Goal: Book appointment/travel/reservation

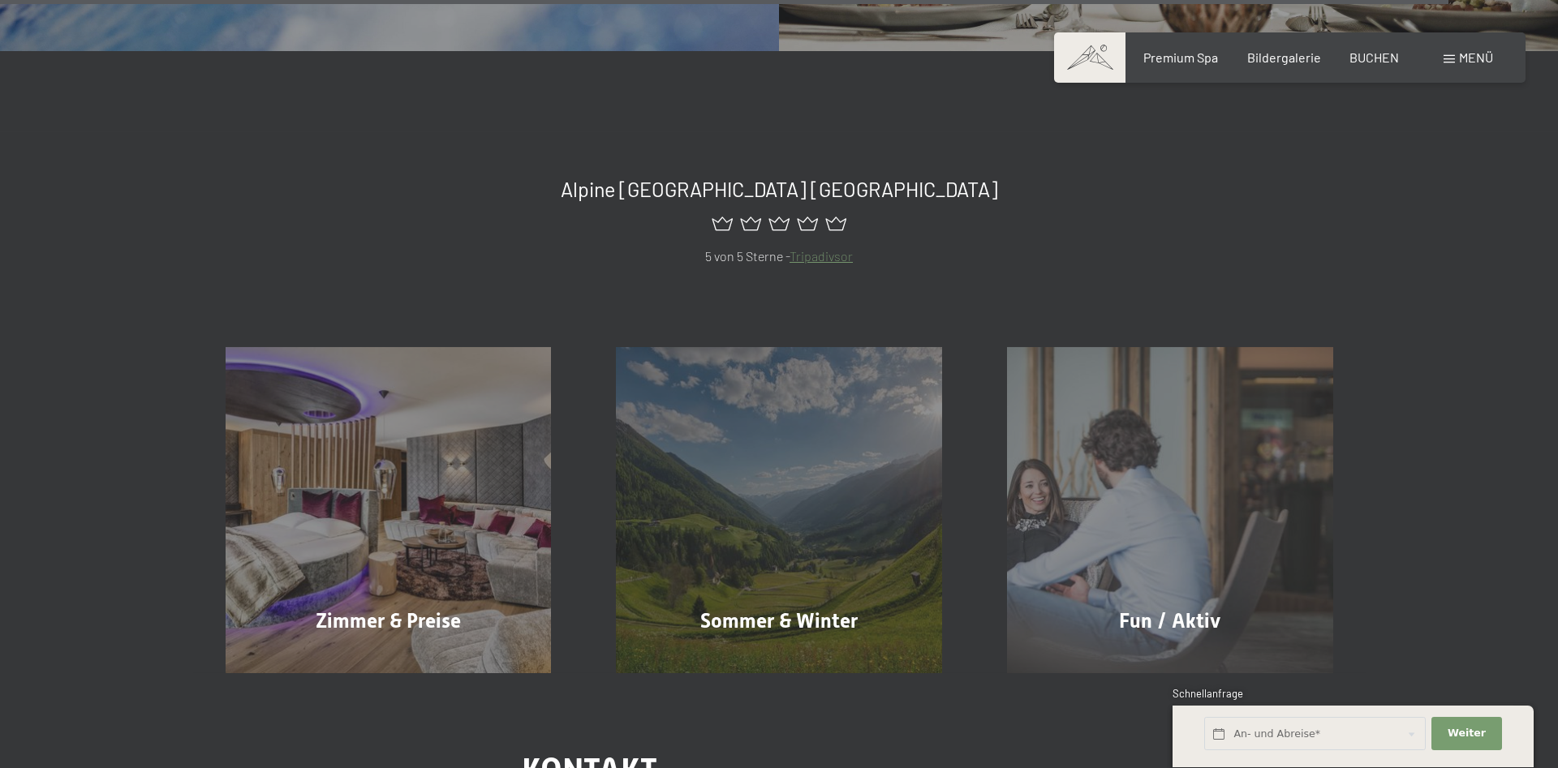
scroll to position [7862, 0]
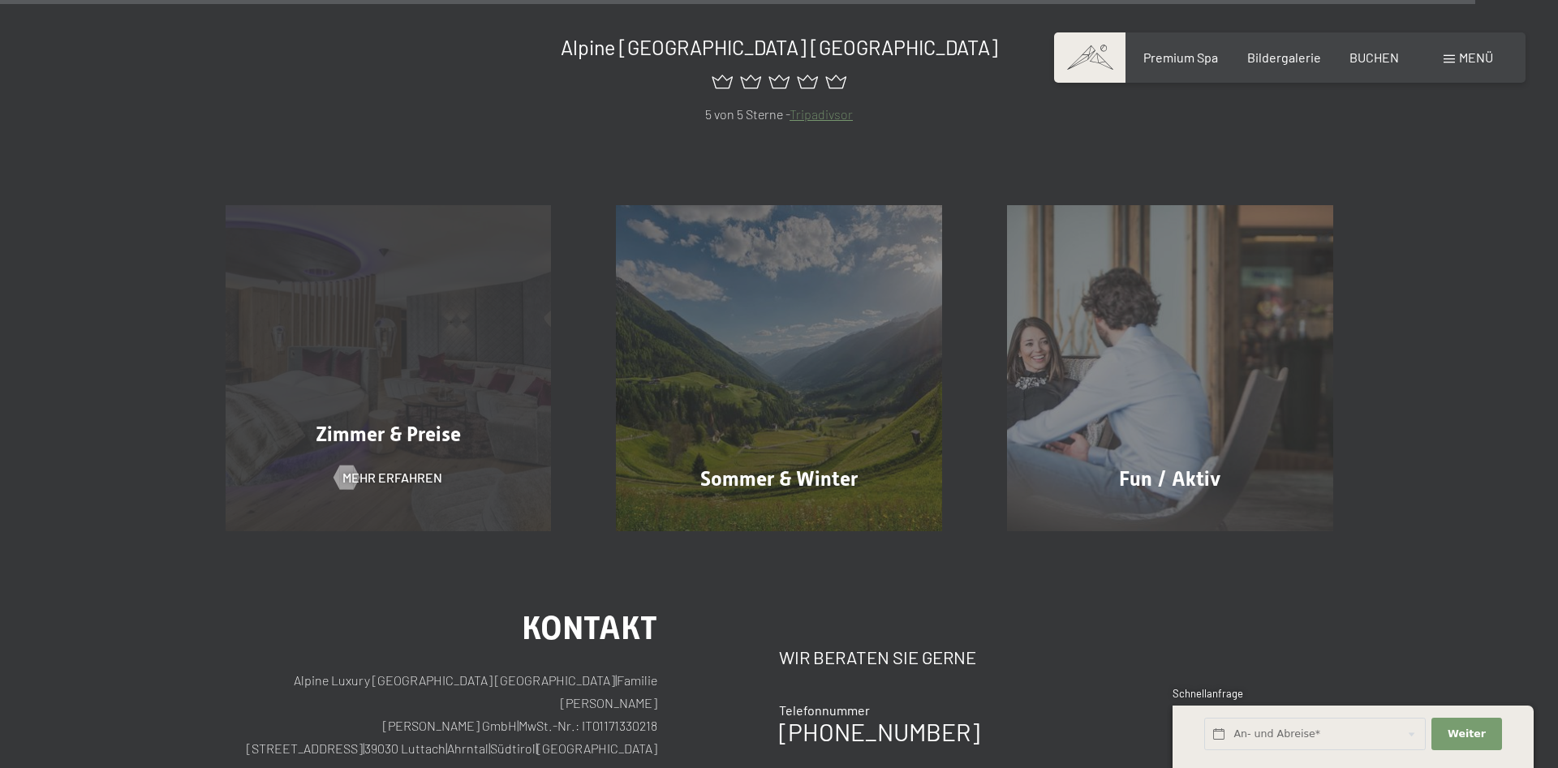
click at [410, 332] on div "Zimmer & Preise Mehr erfahren" at bounding box center [388, 368] width 391 height 326
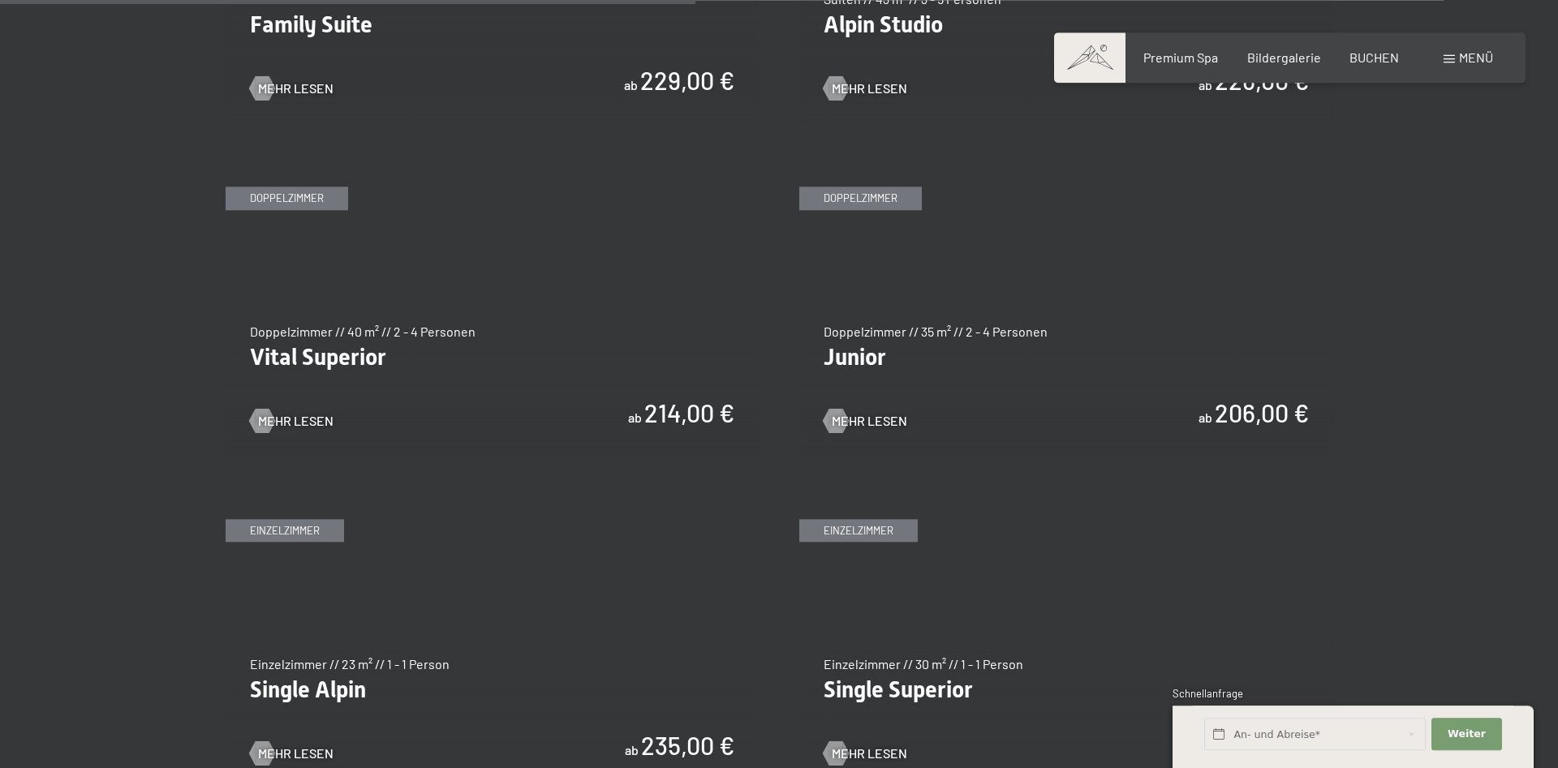
scroll to position [2235, 0]
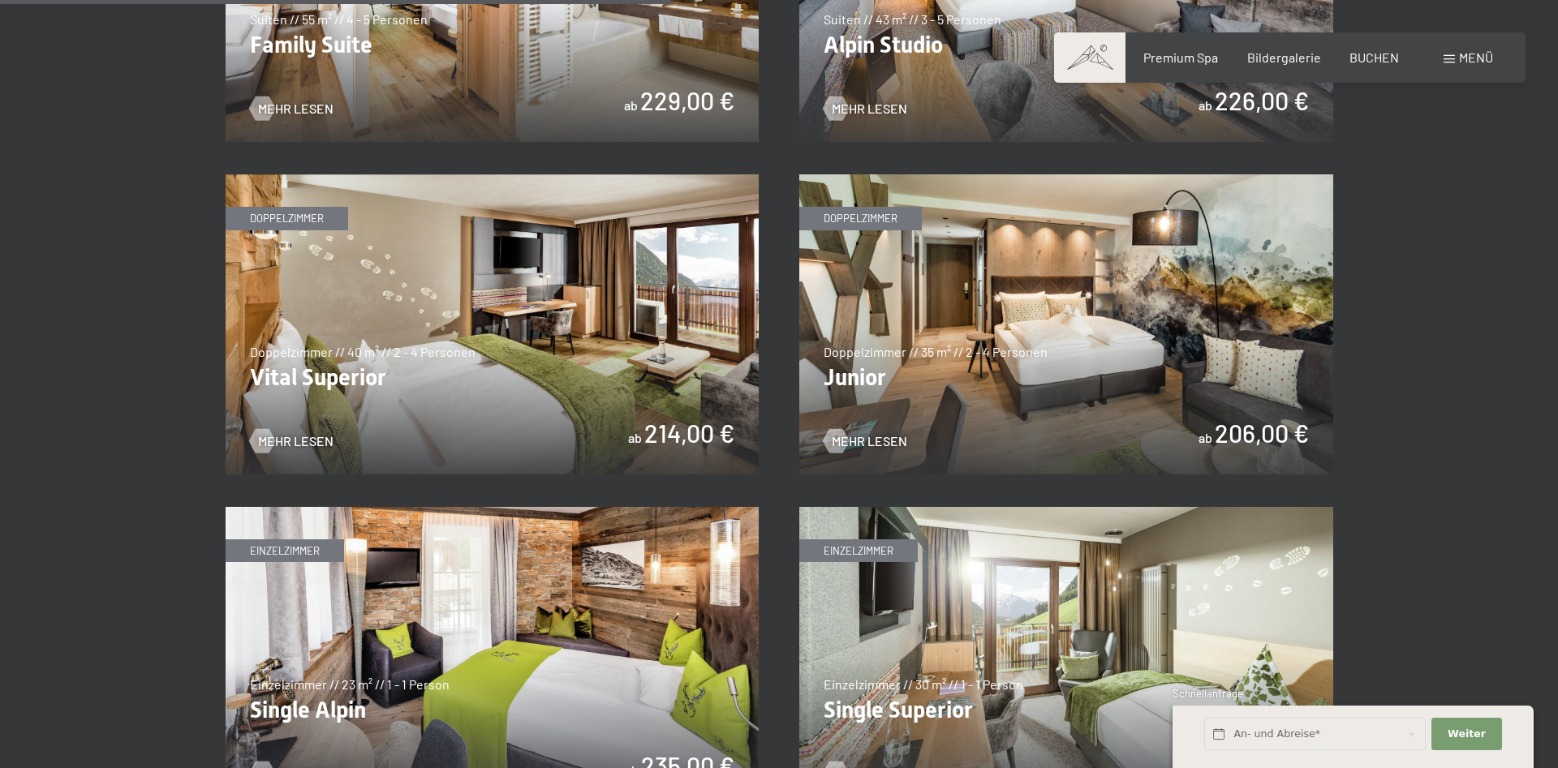
click at [515, 308] on img at bounding box center [493, 324] width 534 height 300
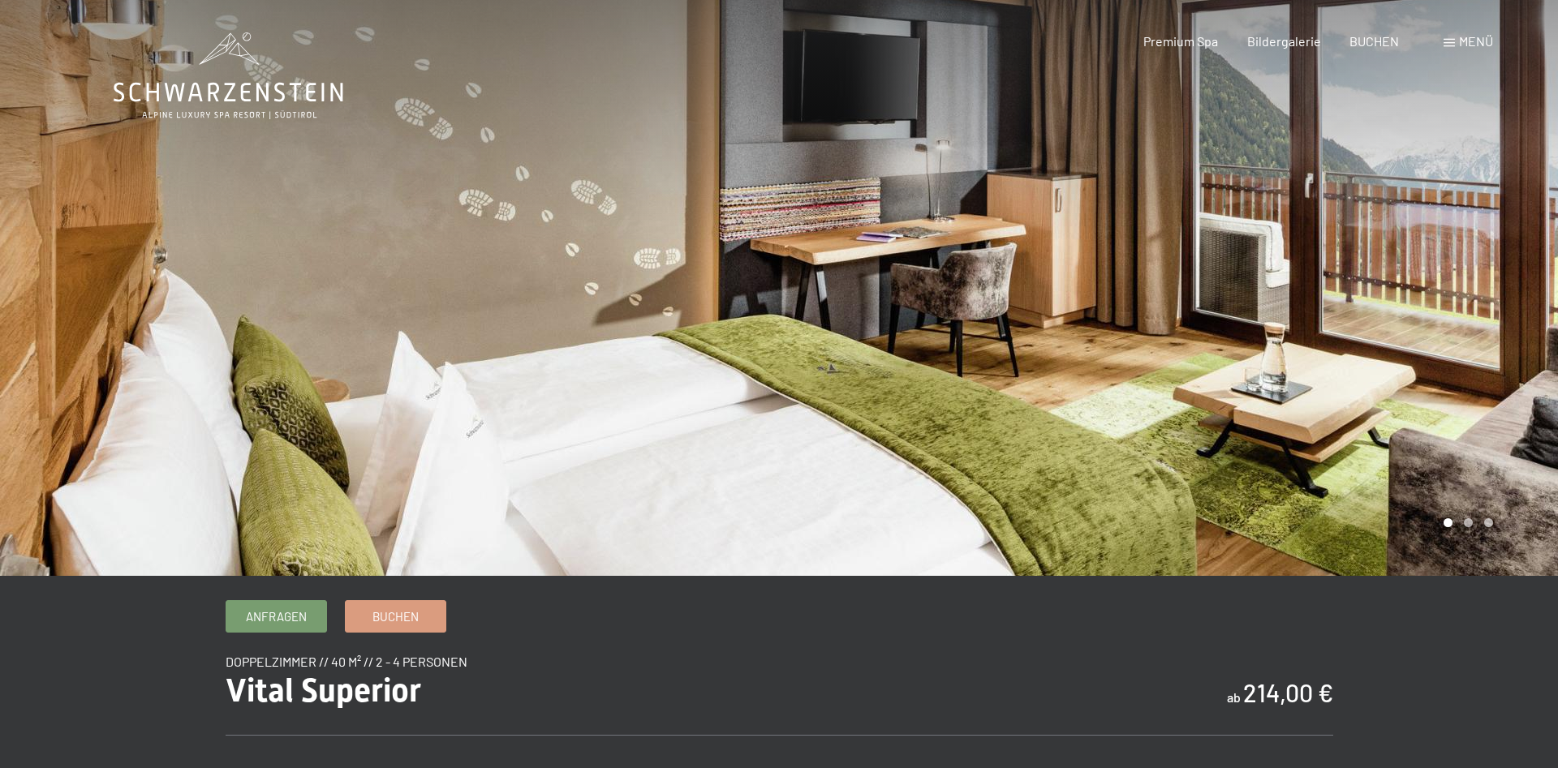
click at [1516, 321] on div at bounding box center [1168, 288] width 779 height 576
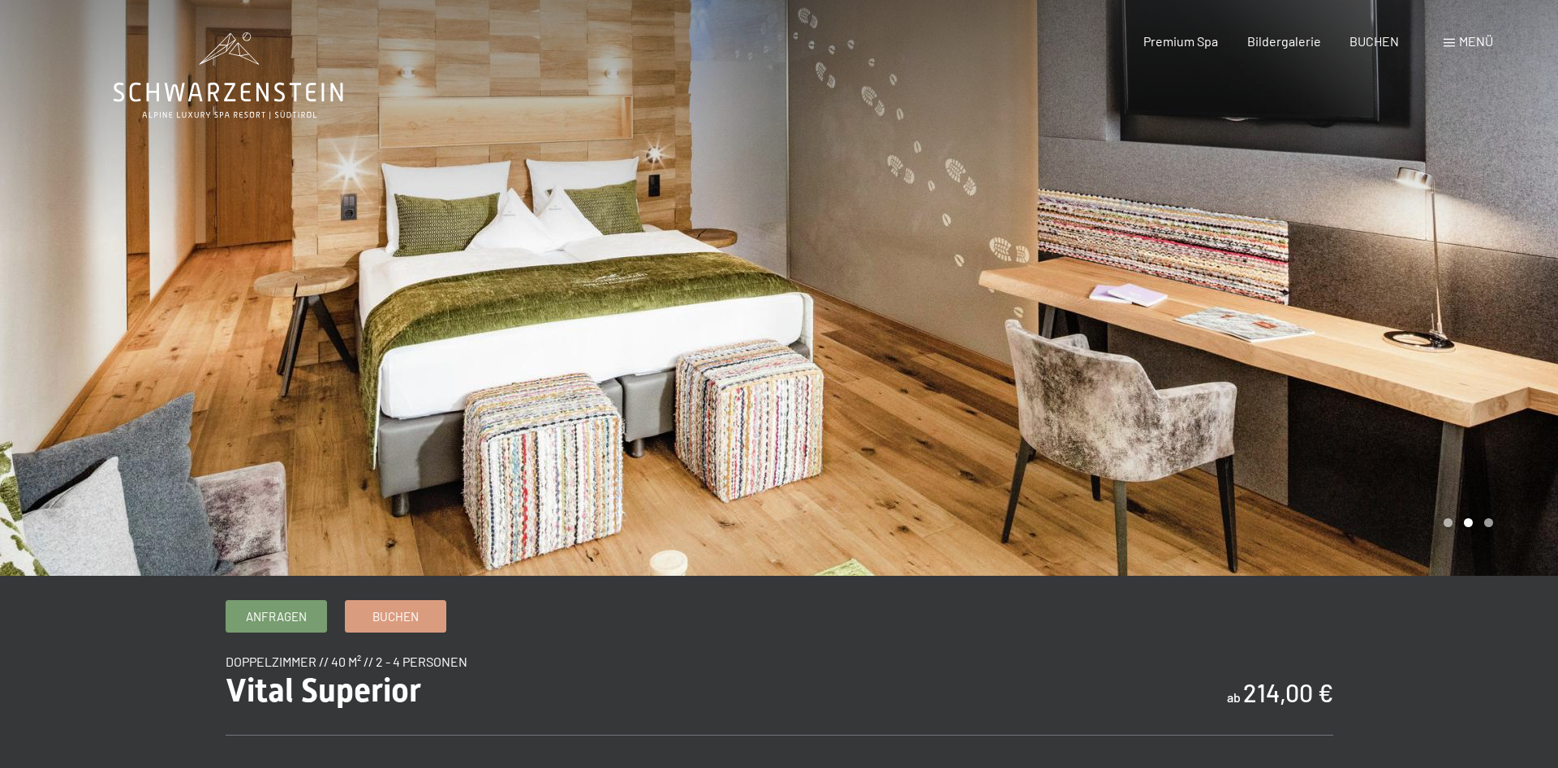
click at [1480, 321] on div at bounding box center [1168, 288] width 779 height 576
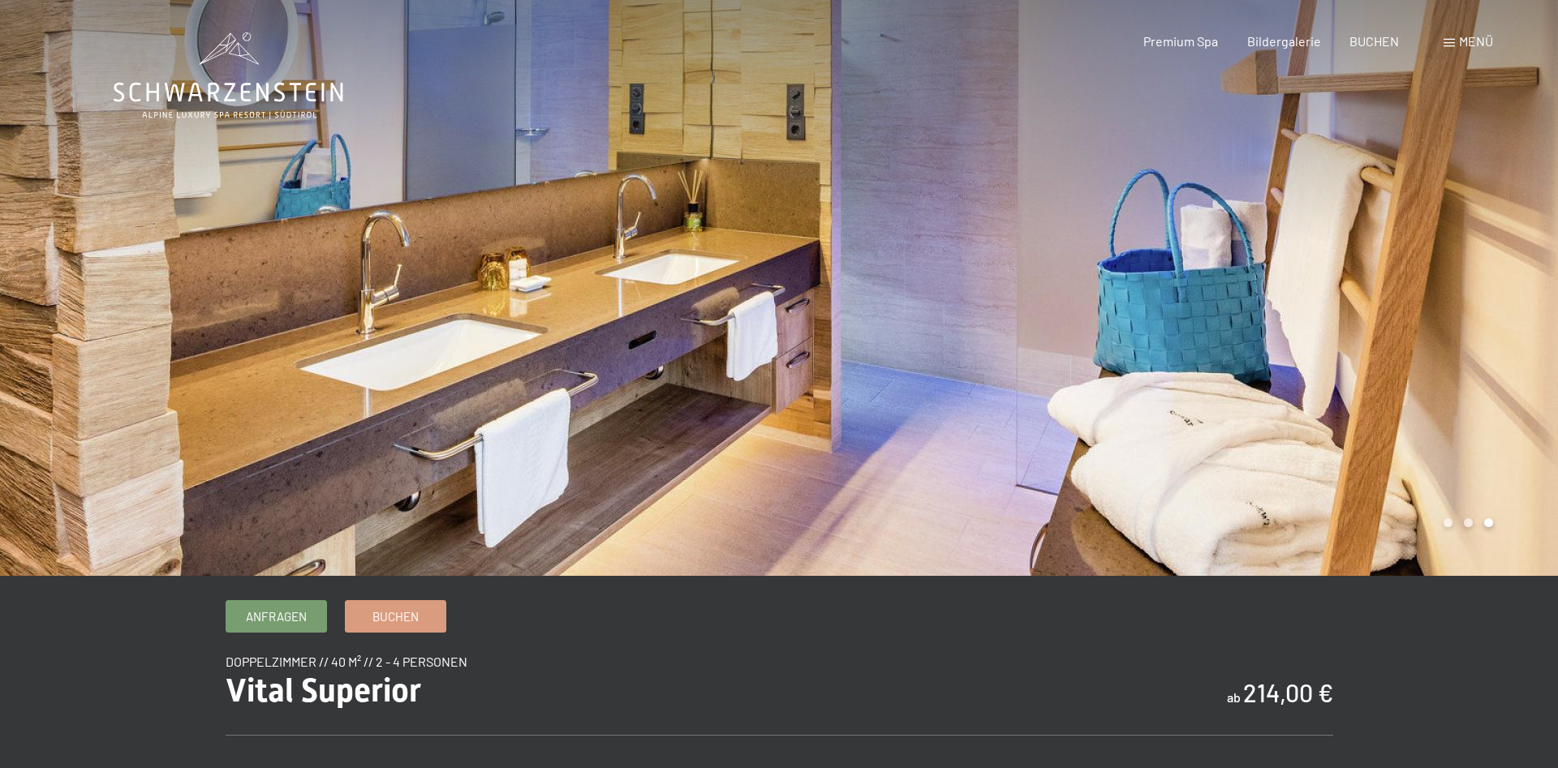
click at [1480, 321] on div at bounding box center [1168, 288] width 779 height 576
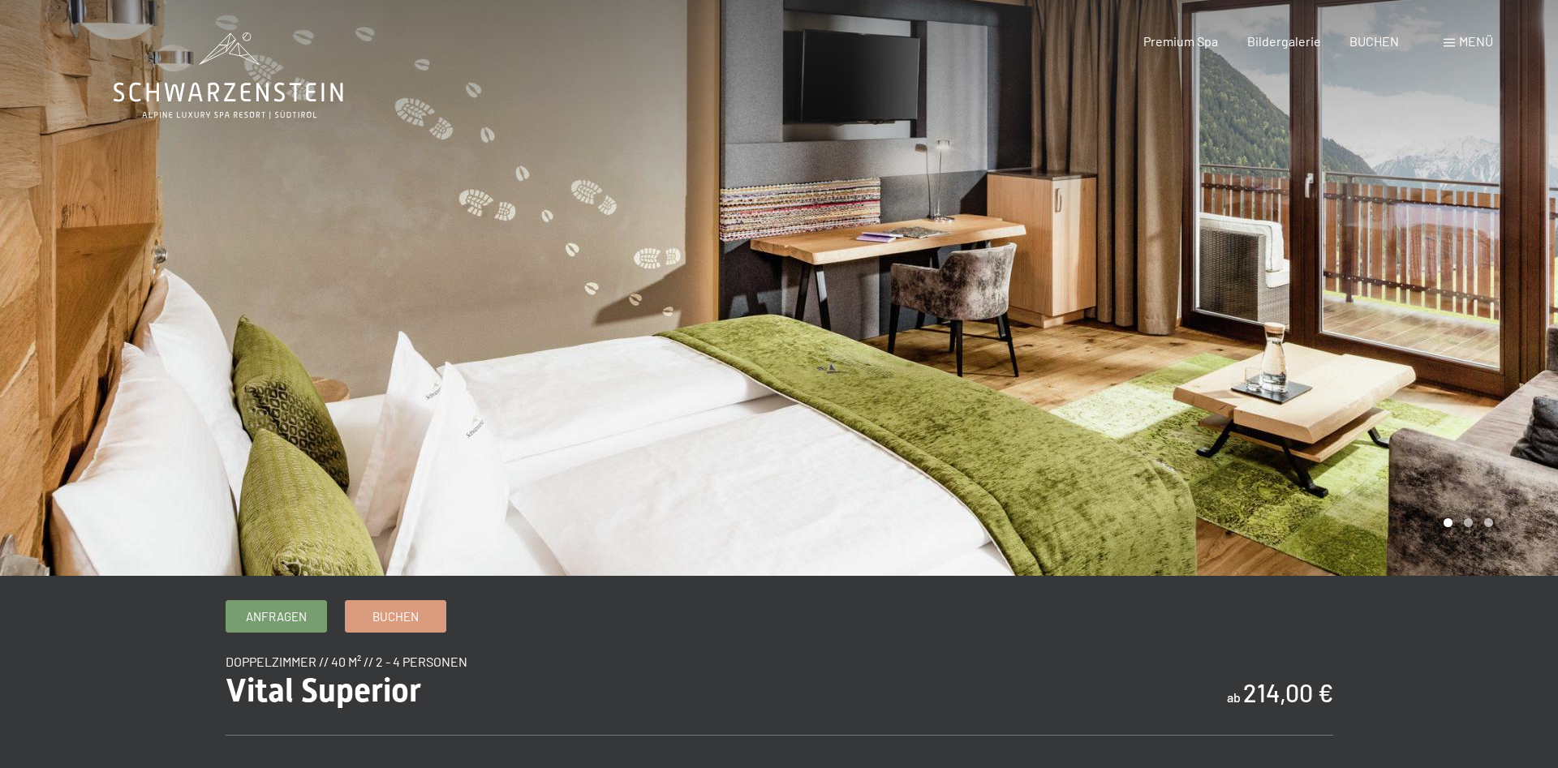
click at [1480, 321] on div at bounding box center [1168, 288] width 779 height 576
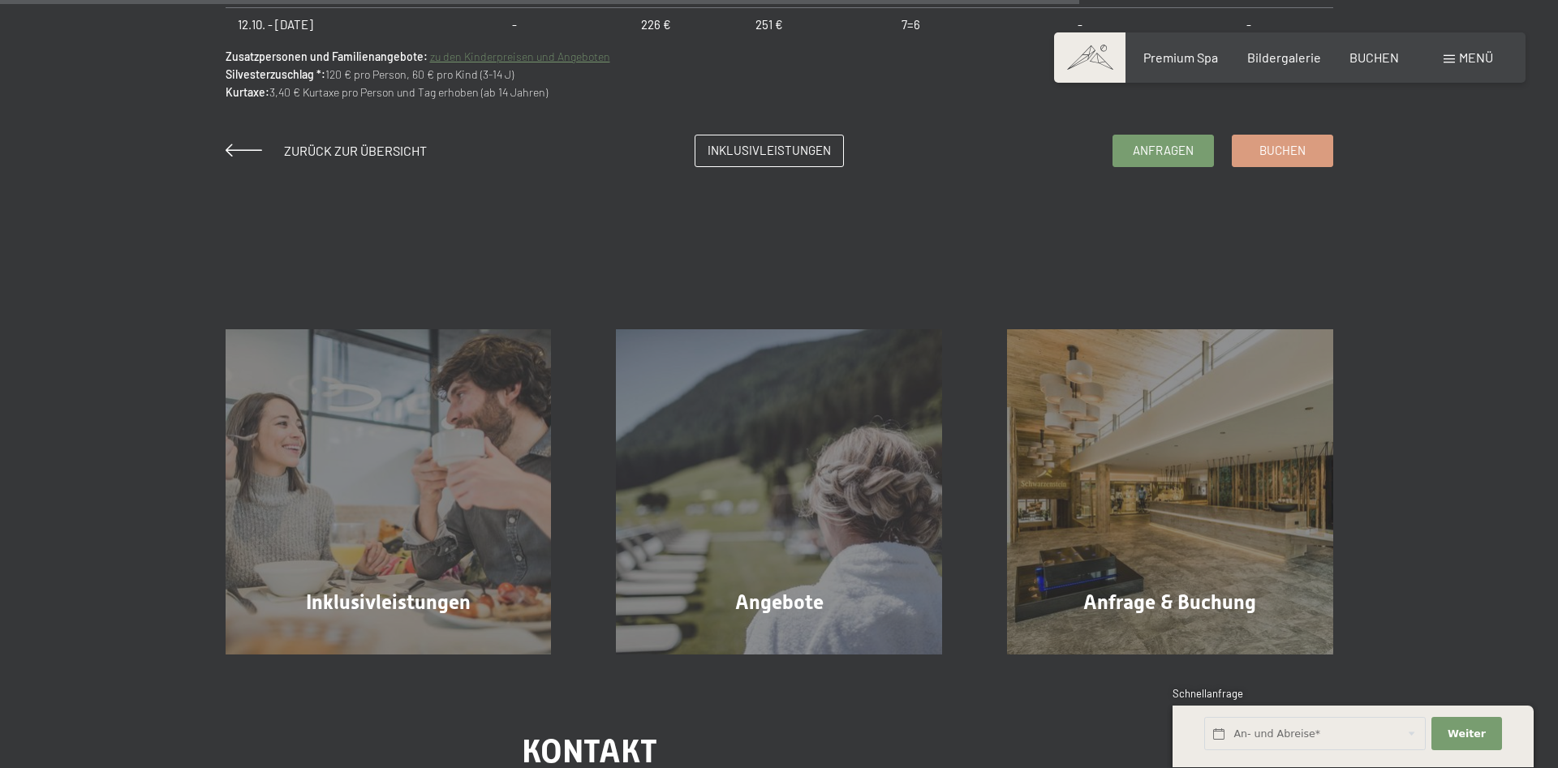
scroll to position [1407, 0]
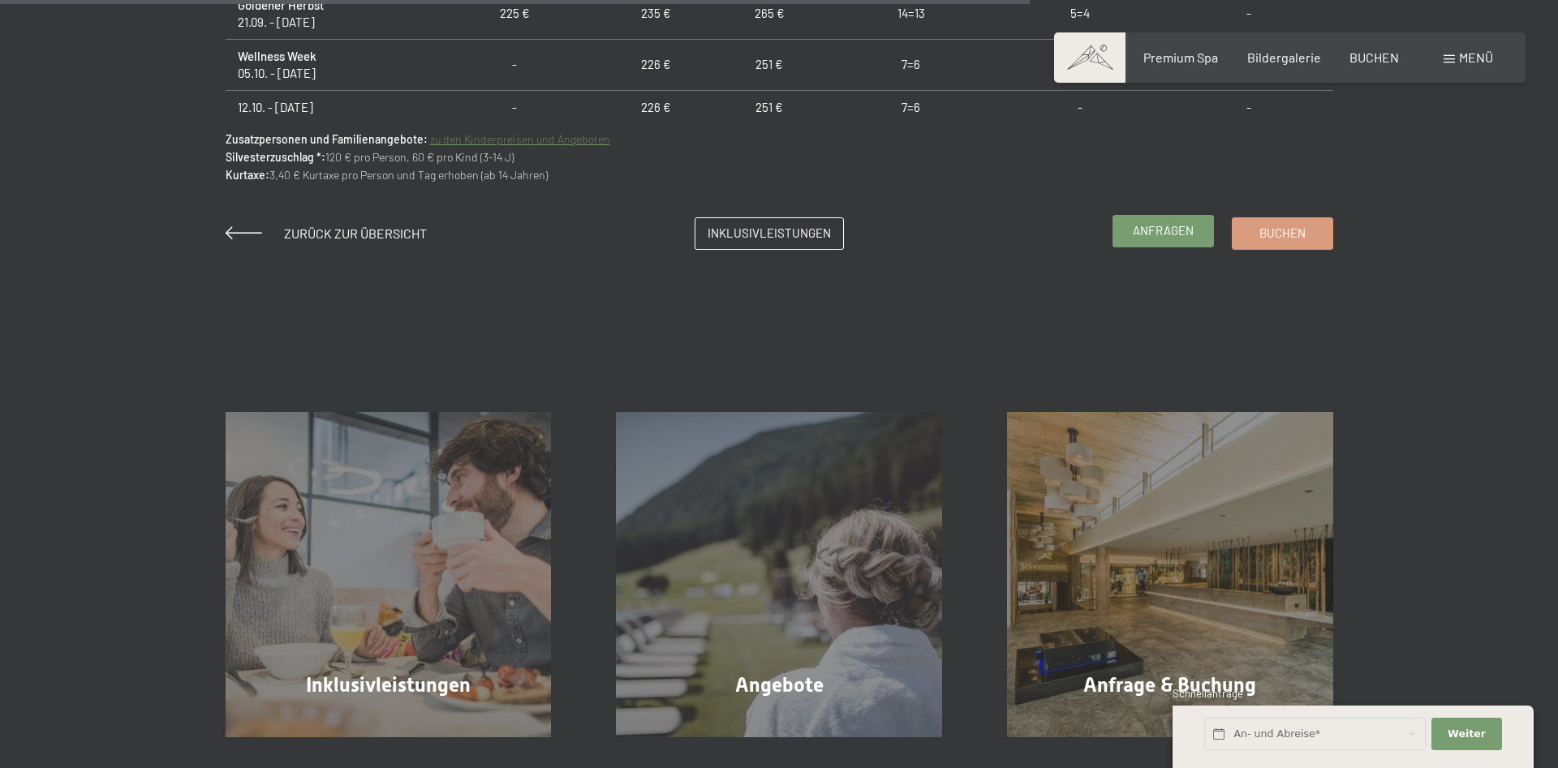
click at [1181, 225] on span "Anfragen" at bounding box center [1163, 230] width 61 height 17
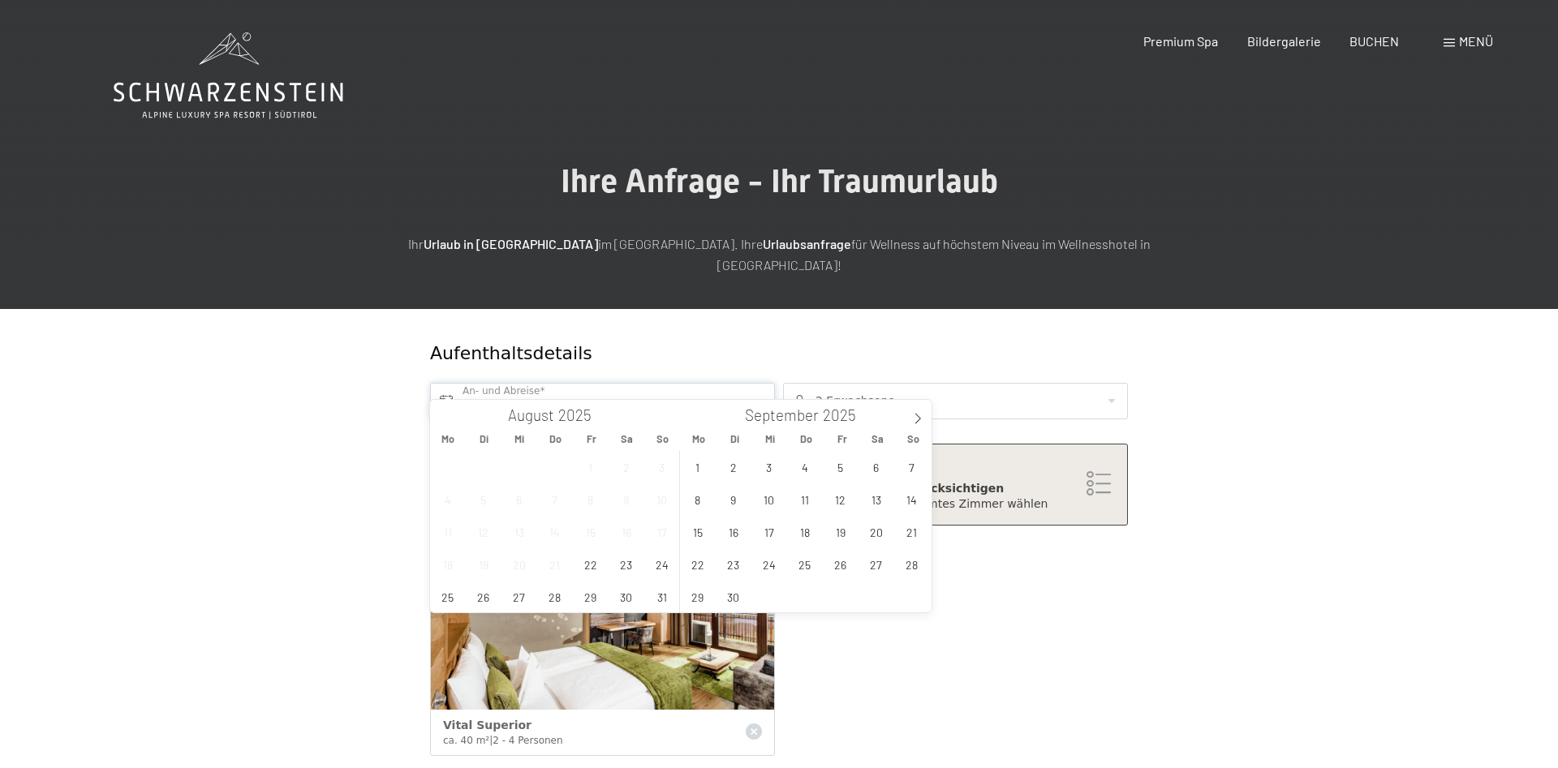
click at [611, 383] on input "text" at bounding box center [602, 401] width 345 height 37
click at [773, 502] on span "10" at bounding box center [769, 500] width 32 height 32
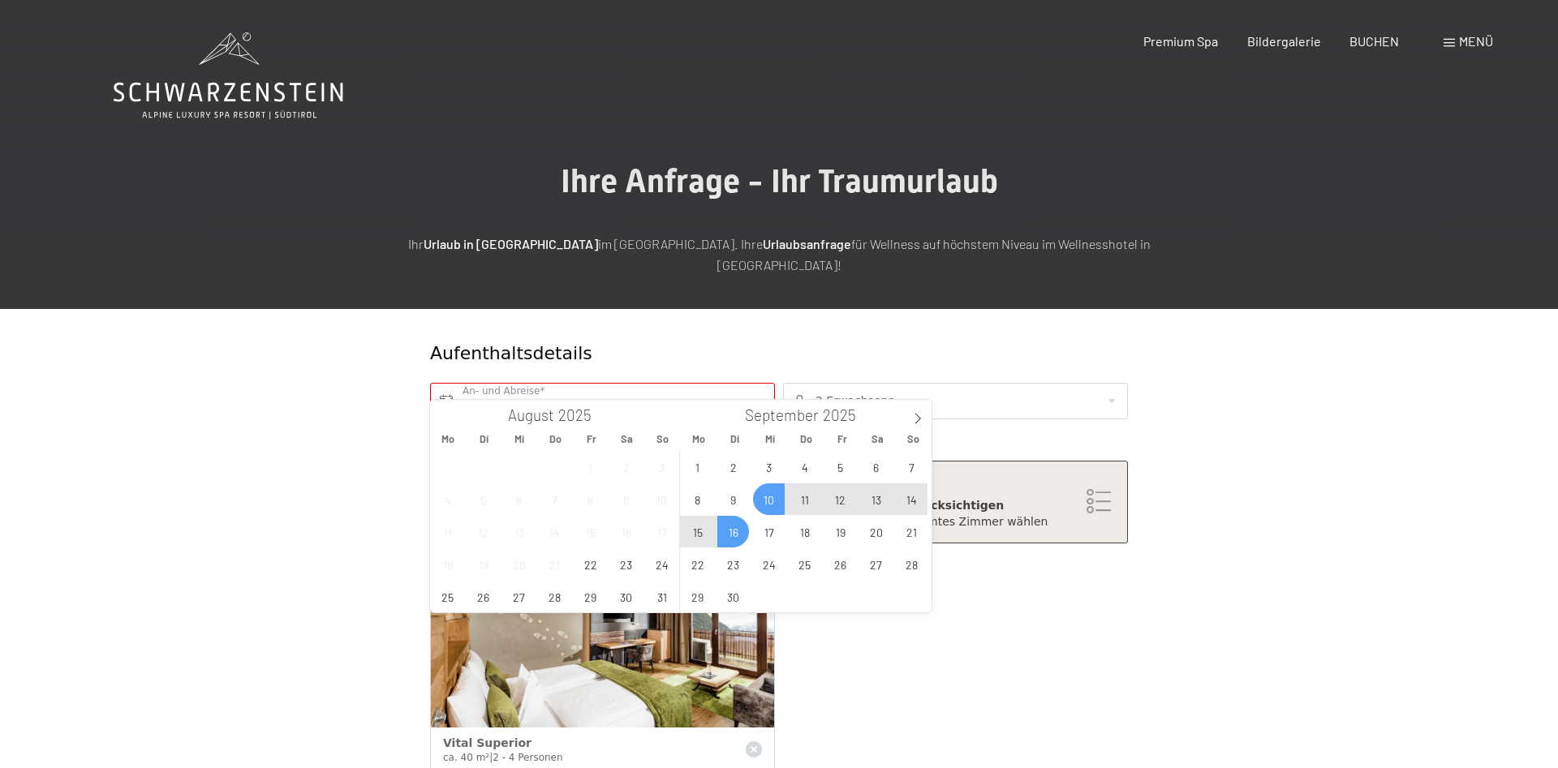
click at [726, 526] on span "16" at bounding box center [733, 532] width 32 height 32
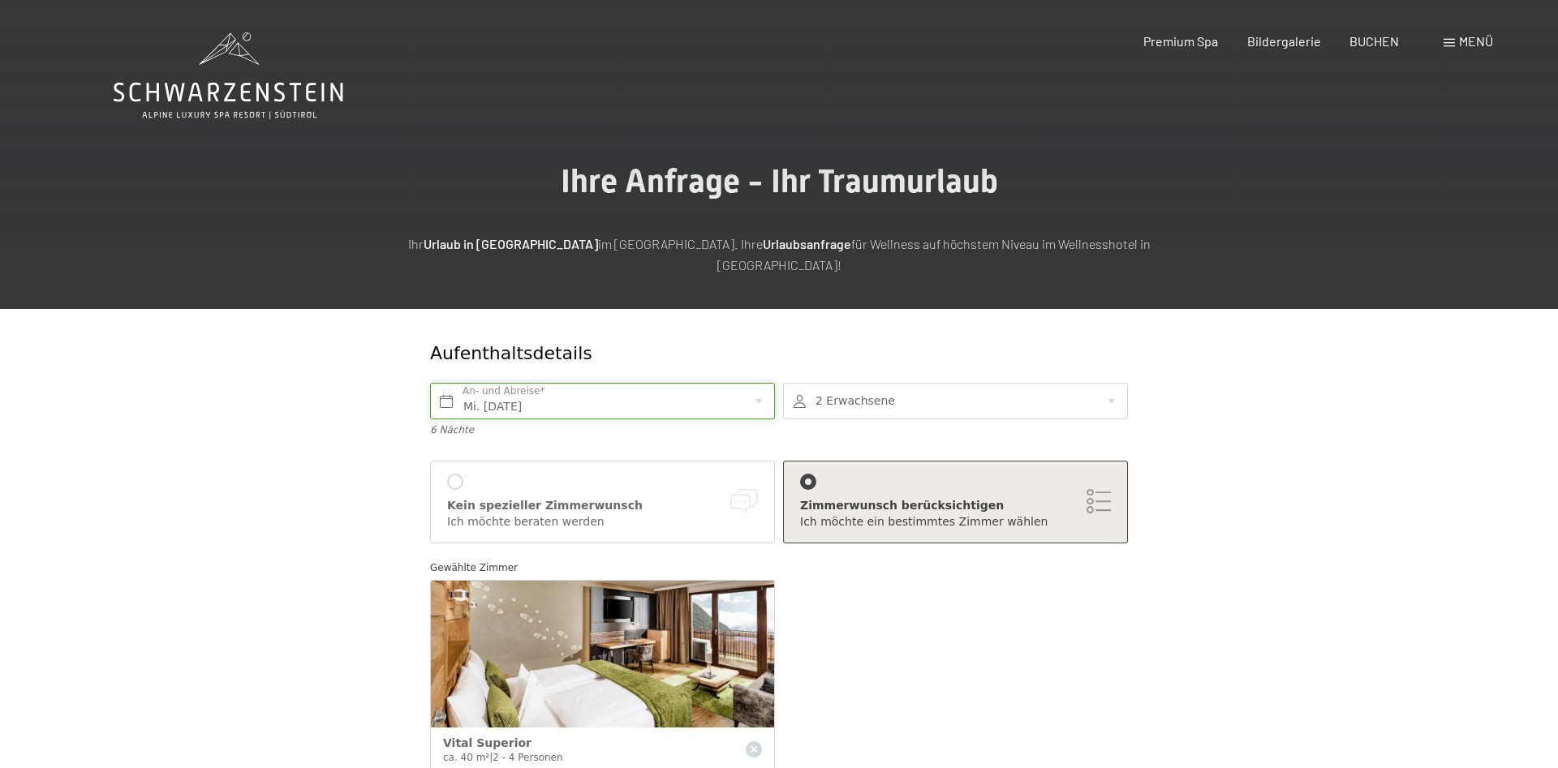
type input "Mi. 10.09.2025 - Di. 16.09.2025"
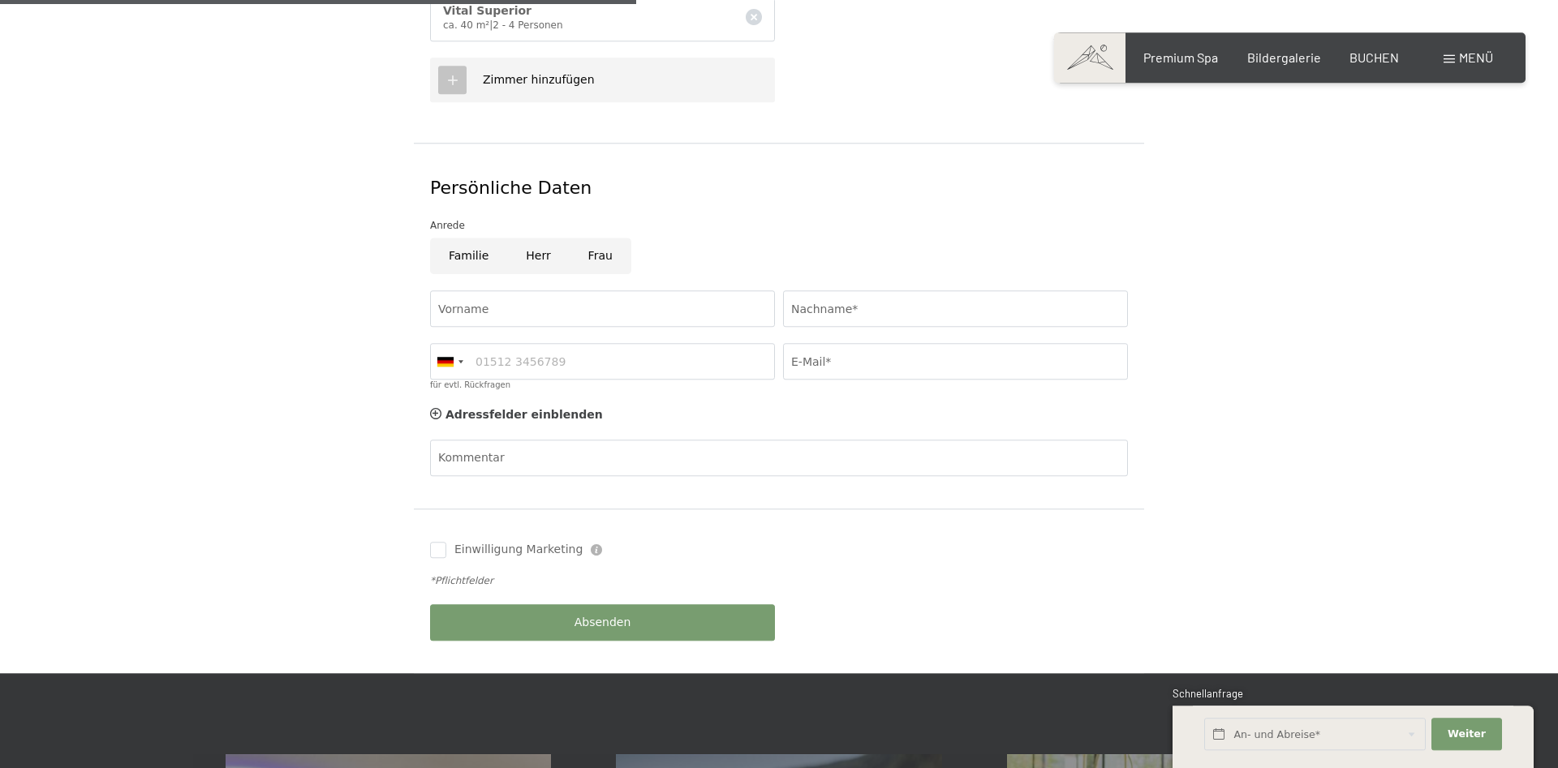
scroll to position [745, 0]
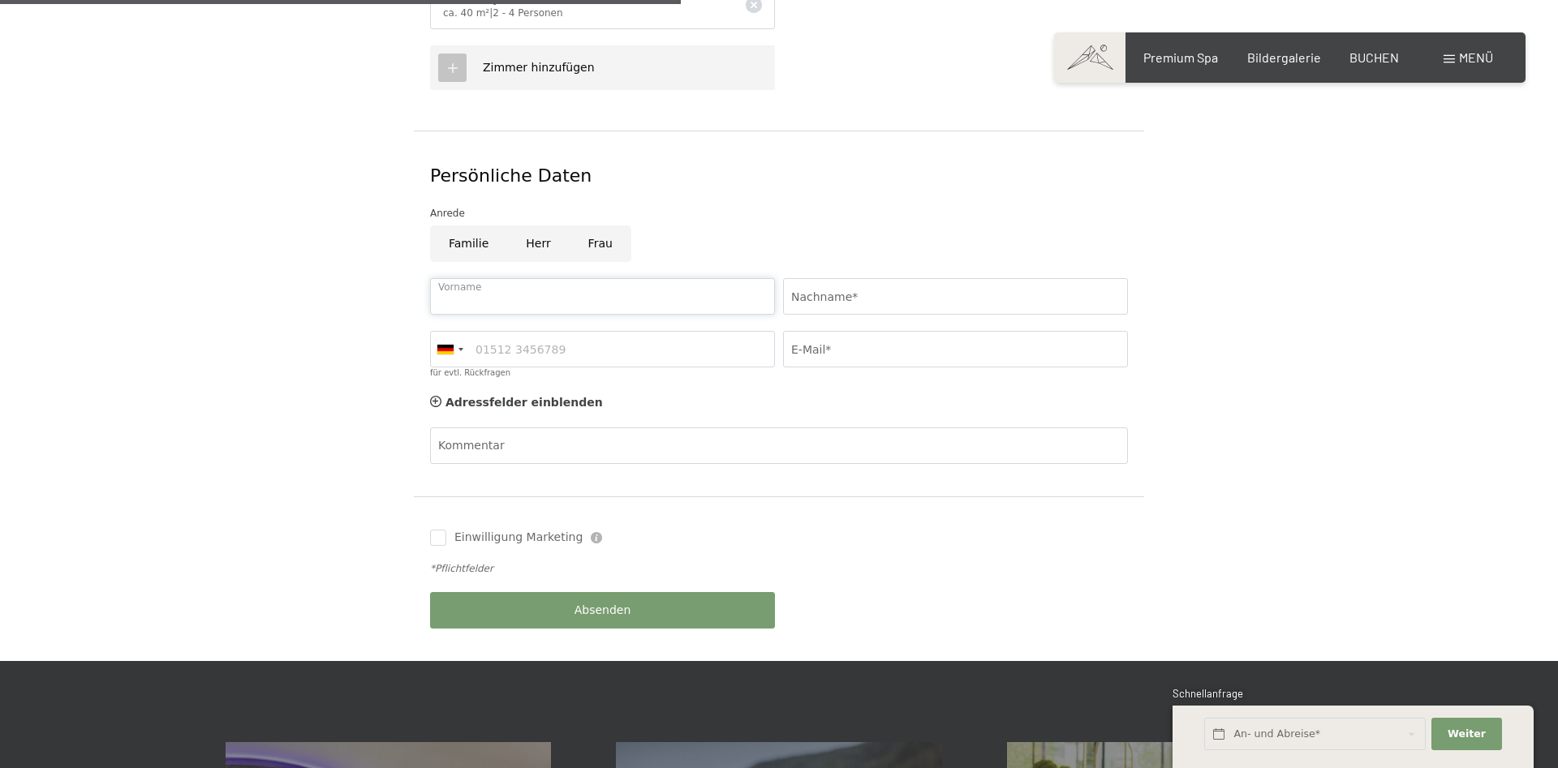
click at [567, 278] on input "Vorname" at bounding box center [602, 296] width 345 height 37
click at [603, 226] on input "Frau" at bounding box center [601, 244] width 62 height 37
radio input "true"
click at [550, 278] on input "Vorname" at bounding box center [602, 296] width 345 height 37
type input "Melanie"
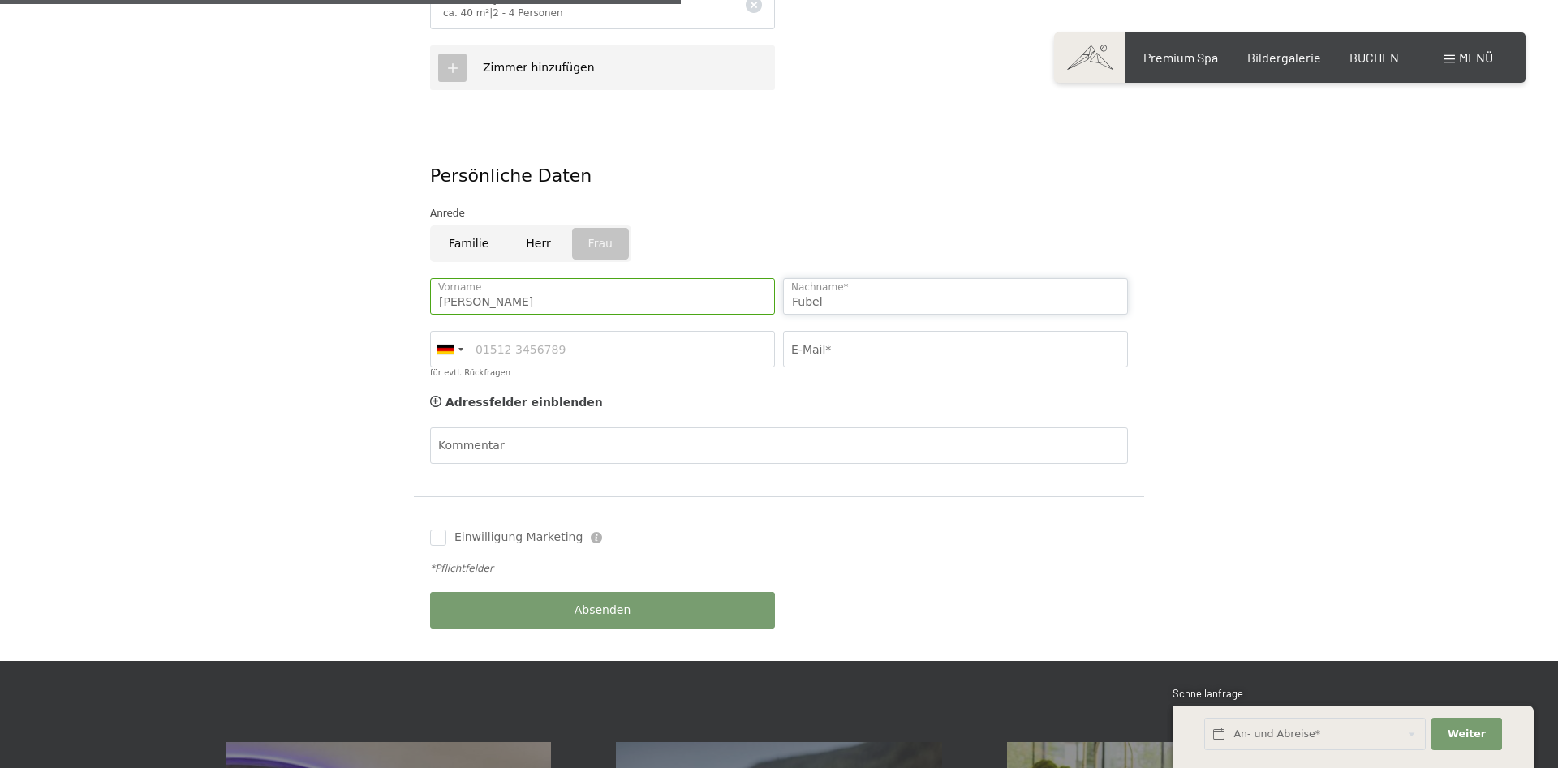
type input "Fubel"
click at [852, 331] on input "E-Mail*" at bounding box center [955, 349] width 345 height 37
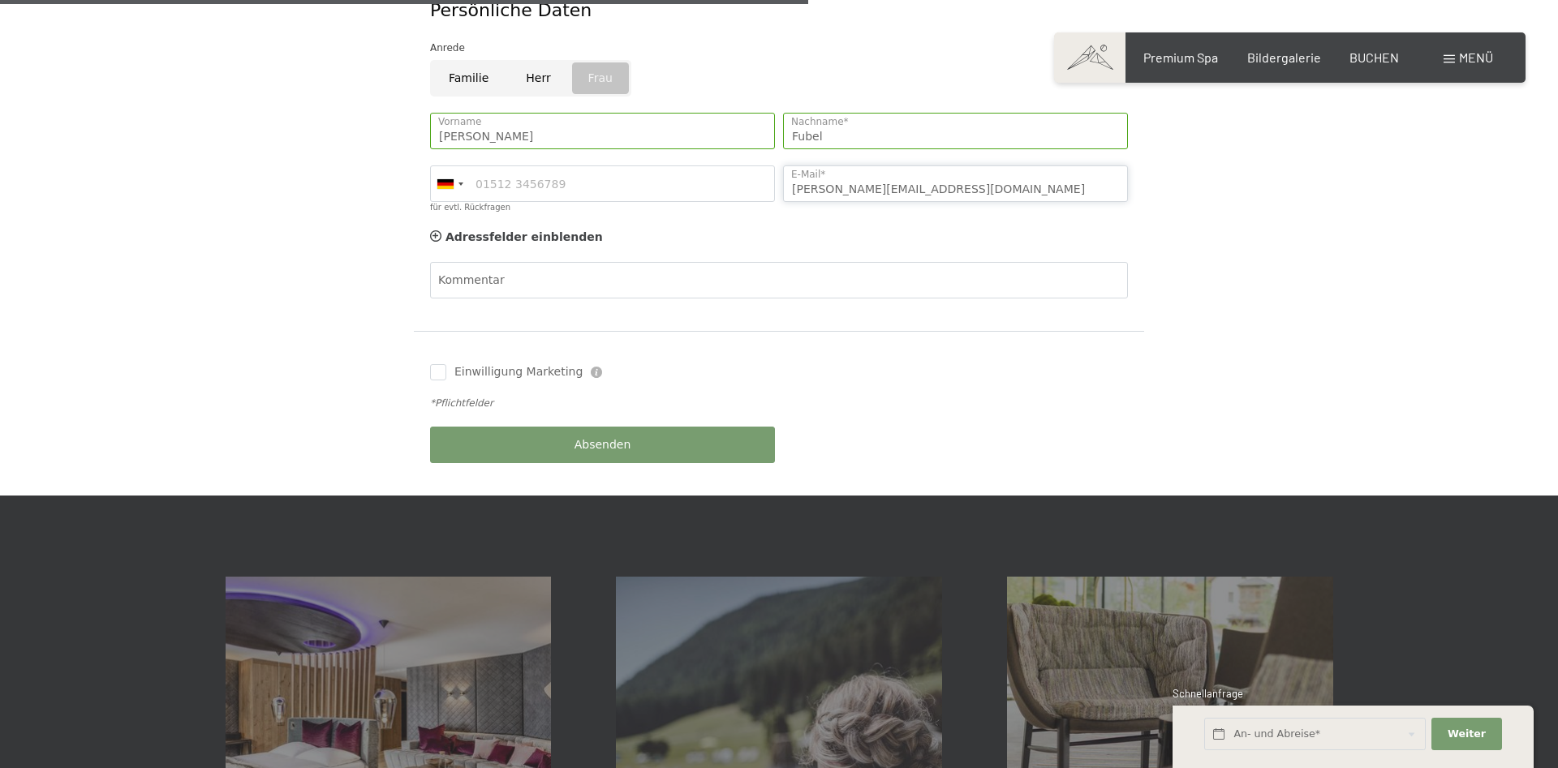
scroll to position [1076, 0]
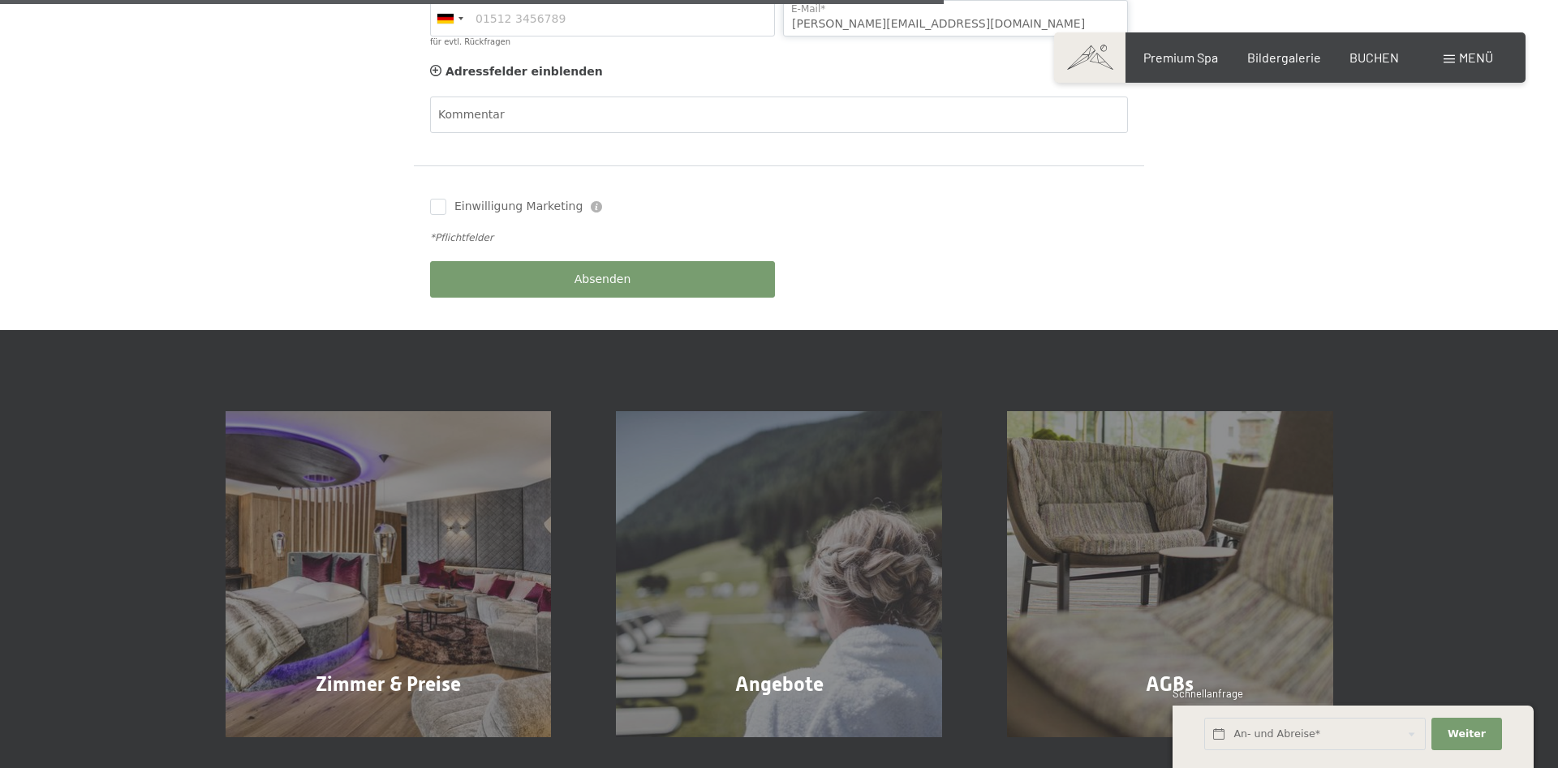
type input "m.fubel@gmx.de"
click at [608, 260] on div "Absenden" at bounding box center [602, 279] width 353 height 53
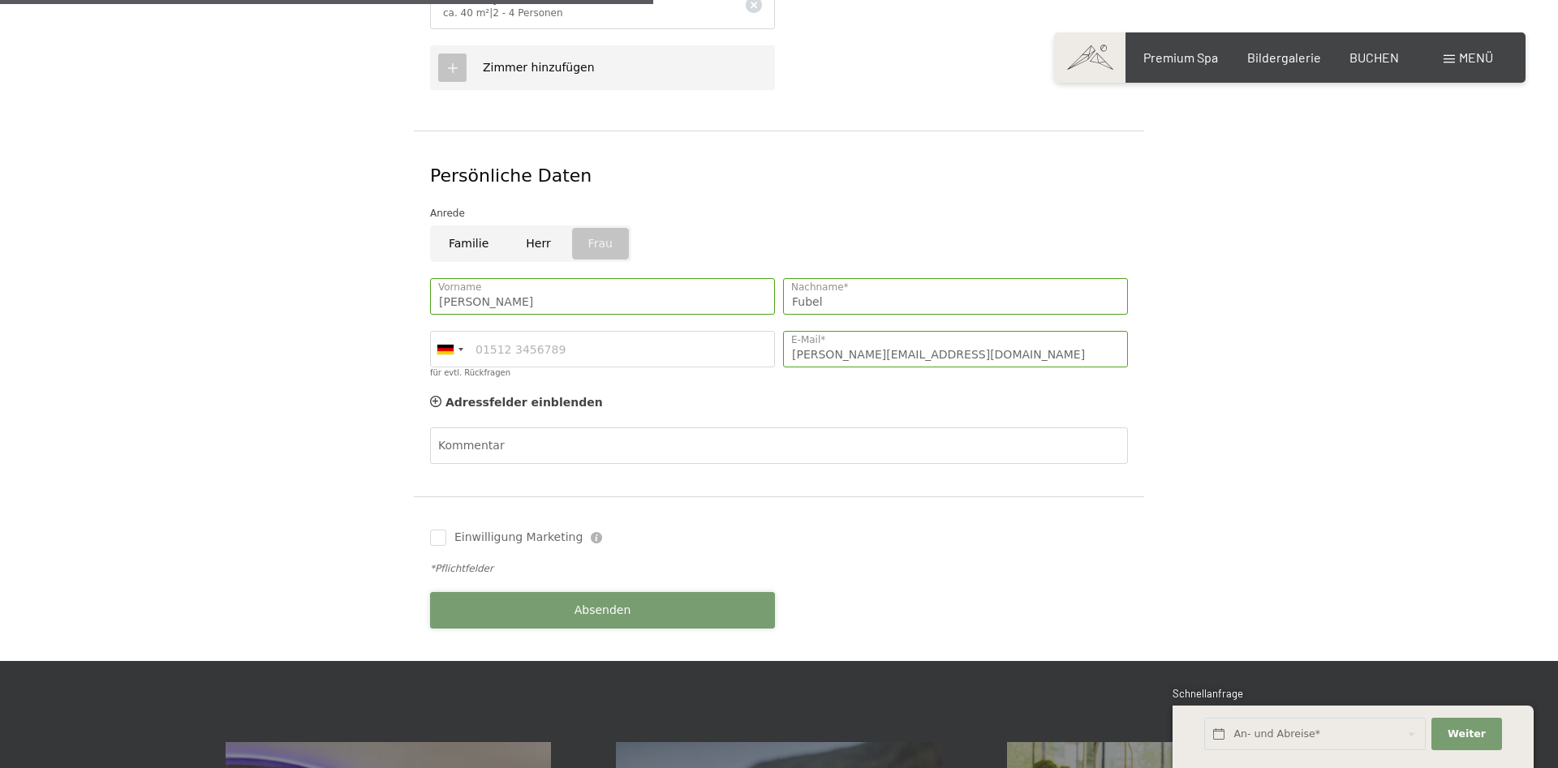
click at [604, 603] on span "Absenden" at bounding box center [602, 611] width 57 height 16
